Goal: Information Seeking & Learning: Learn about a topic

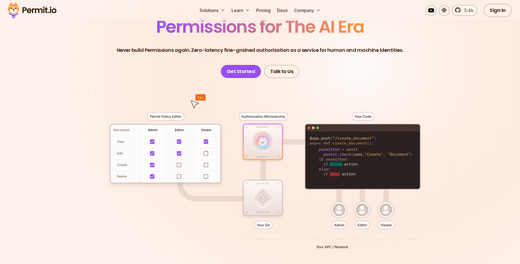
scroll to position [55, 0]
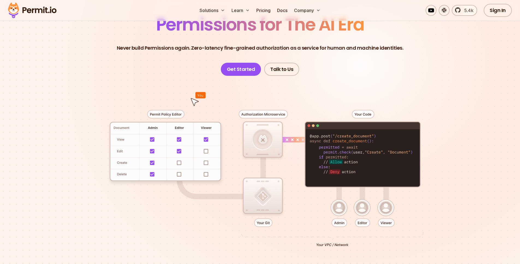
click at [381, 87] on div at bounding box center [260, 176] width 382 height 201
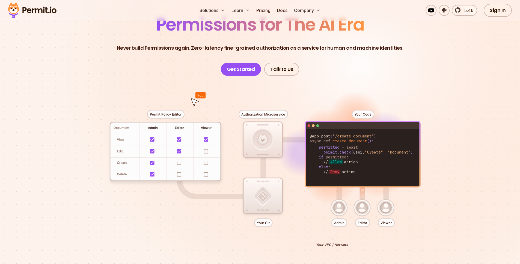
scroll to position [0, 0]
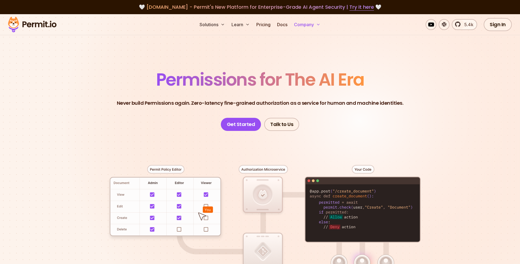
drag, startPoint x: 207, startPoint y: 24, endPoint x: 301, endPoint y: 30, distance: 93.8
click at [301, 29] on ul "Solutions Learn Pricing Docs Company" at bounding box center [259, 24] width 125 height 11
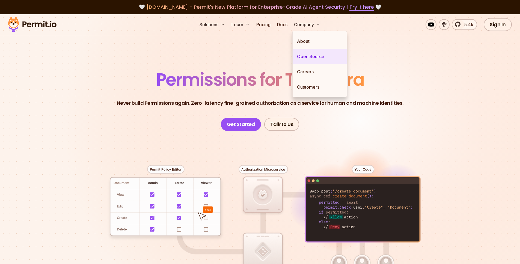
click at [305, 53] on link "Open Source" at bounding box center [320, 56] width 54 height 15
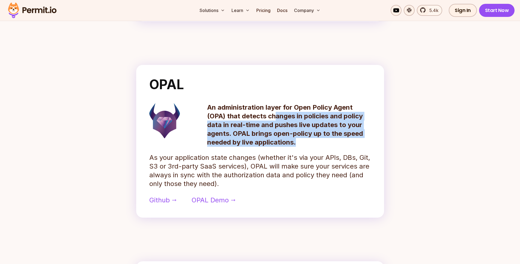
drag, startPoint x: 274, startPoint y: 117, endPoint x: 318, endPoint y: 144, distance: 51.4
click at [318, 143] on p "An administration layer for Open Policy Agent (OPA) that detects changes in pol…" at bounding box center [289, 125] width 164 height 44
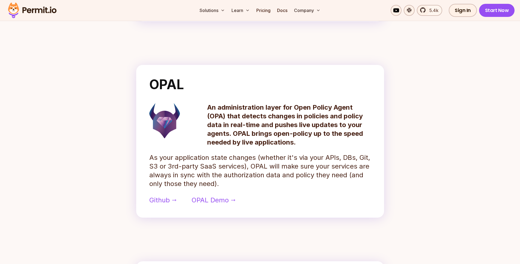
click at [317, 147] on div "OPAL An administration layer for Open Policy Agent (OPA) that detects changes i…" at bounding box center [260, 141] width 248 height 153
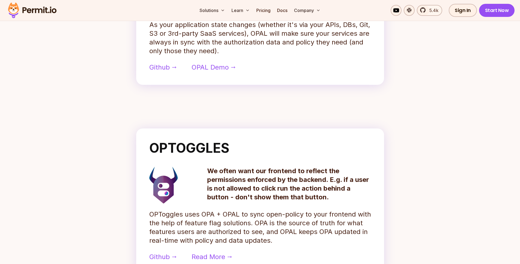
scroll to position [228, 0]
